Goal: Find specific page/section: Find specific page/section

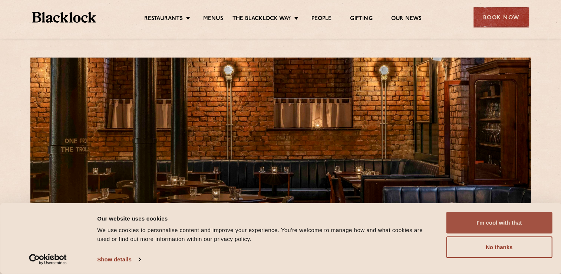
click at [508, 221] on button "I'm cool with that" at bounding box center [499, 223] width 106 height 22
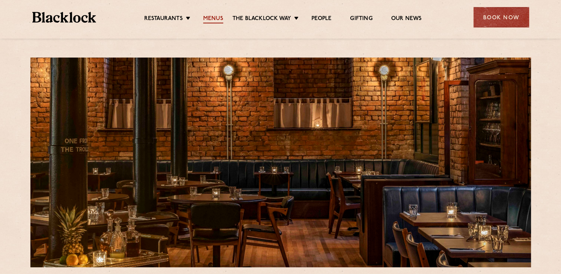
click at [216, 20] on link "Menus" at bounding box center [213, 19] width 20 height 8
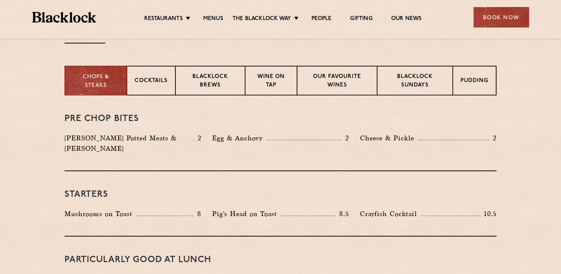
scroll to position [180, 0]
